Goal: Task Accomplishment & Management: Manage account settings

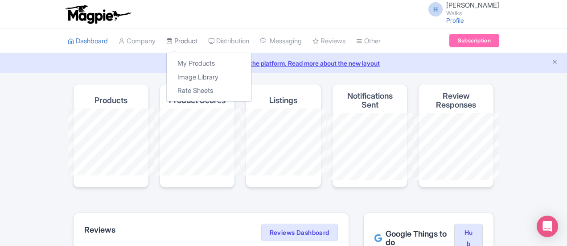
click at [166, 41] on link "Product" at bounding box center [181, 41] width 31 height 25
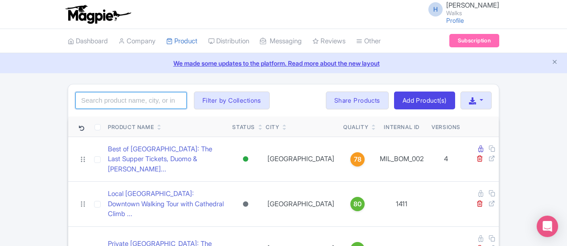
click at [75, 98] on input "search" at bounding box center [131, 100] width 112 height 17
type input "pristine sistine"
click button "Search" at bounding box center [0, 0] width 0 height 0
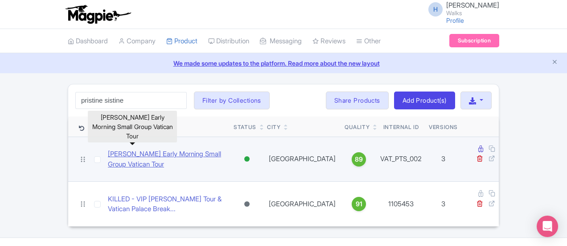
click at [129, 153] on link "[PERSON_NAME] Early Morning Small Group Vatican Tour" at bounding box center [167, 159] width 119 height 20
